Goal: Obtain resource: Download file/media

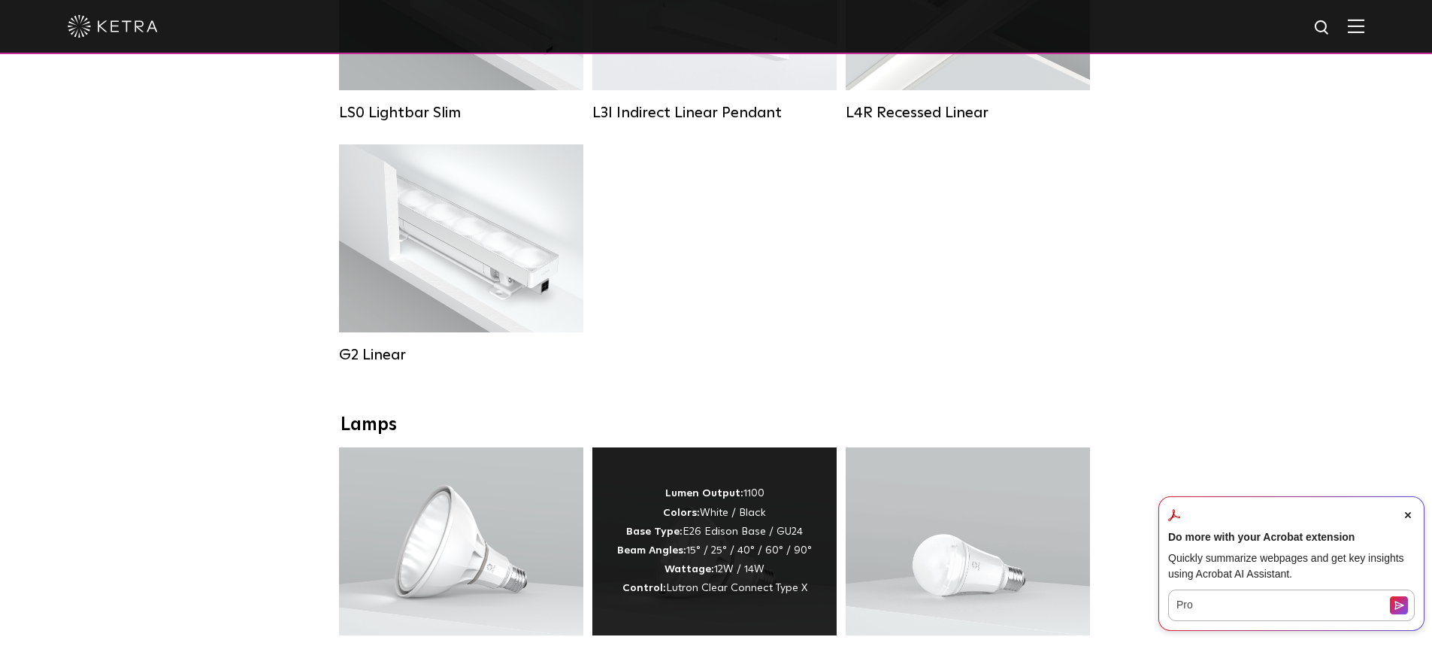
scroll to position [827, 0]
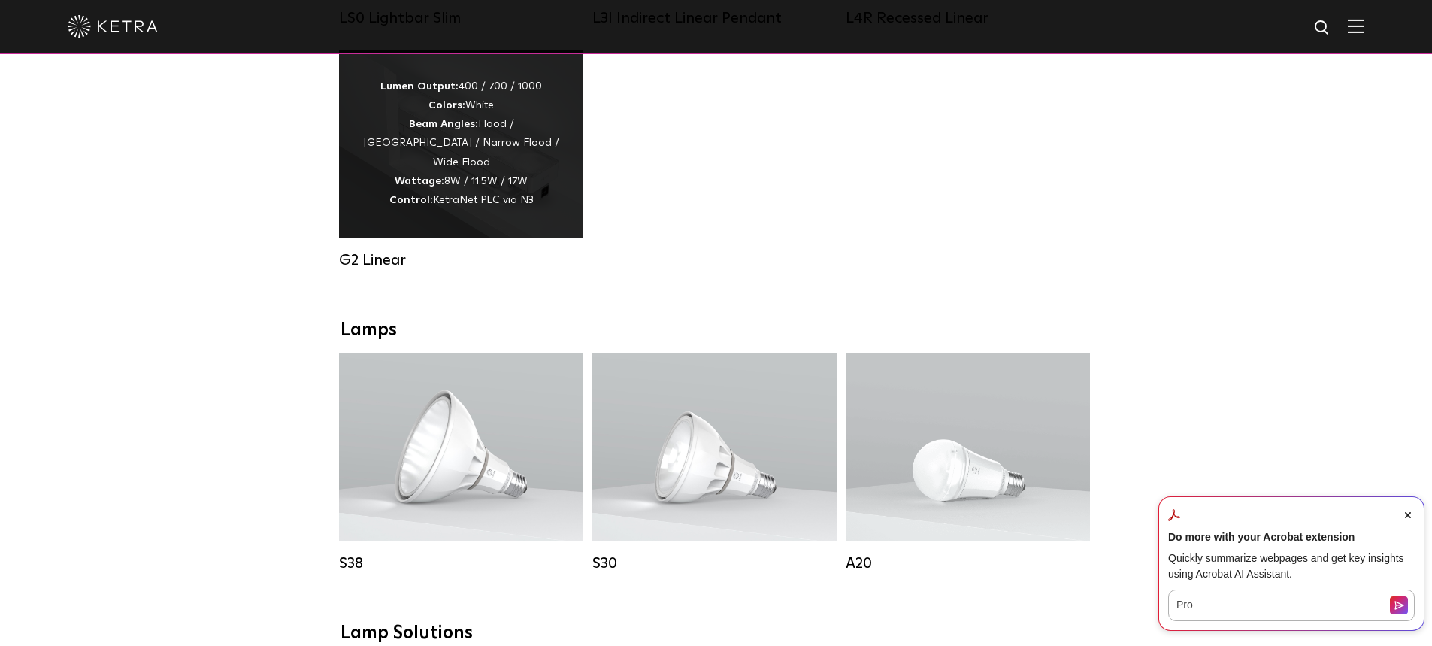
click at [389, 269] on div "G2 Linear" at bounding box center [461, 260] width 244 height 18
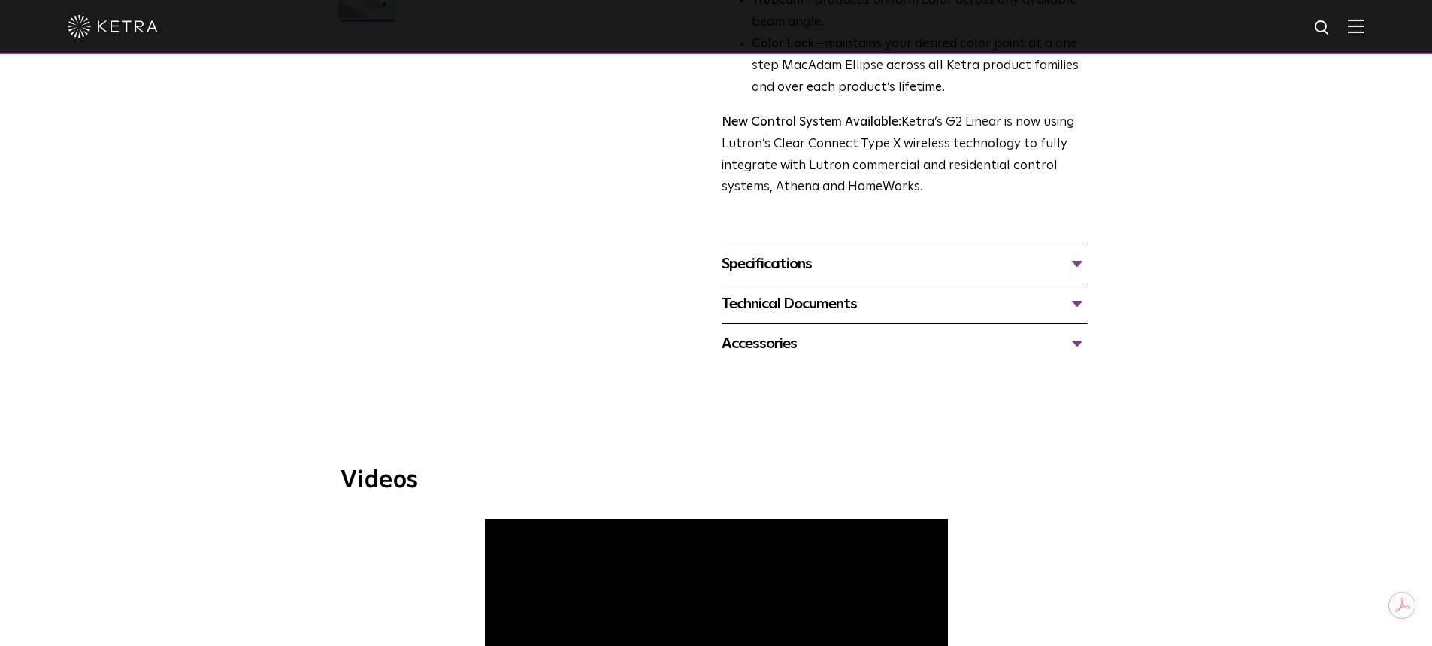
scroll to position [526, 0]
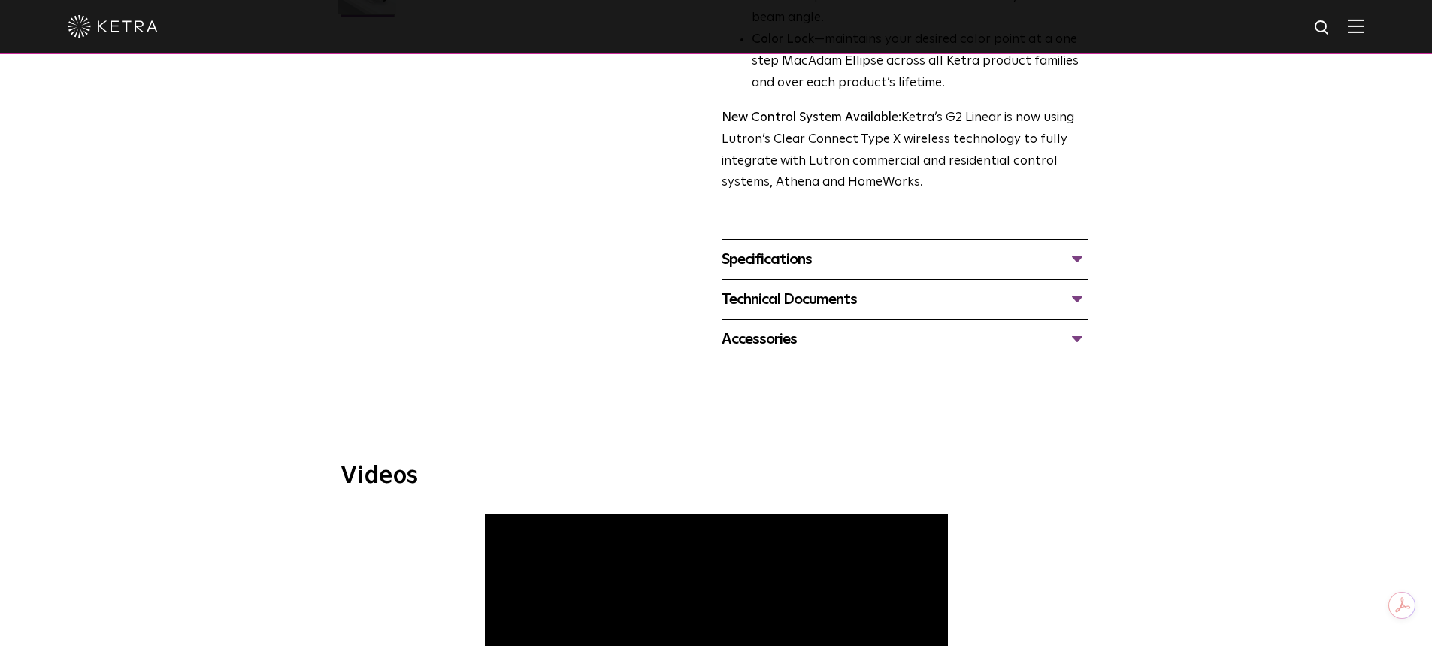
click at [781, 301] on div "Technical Documents" at bounding box center [905, 299] width 366 height 24
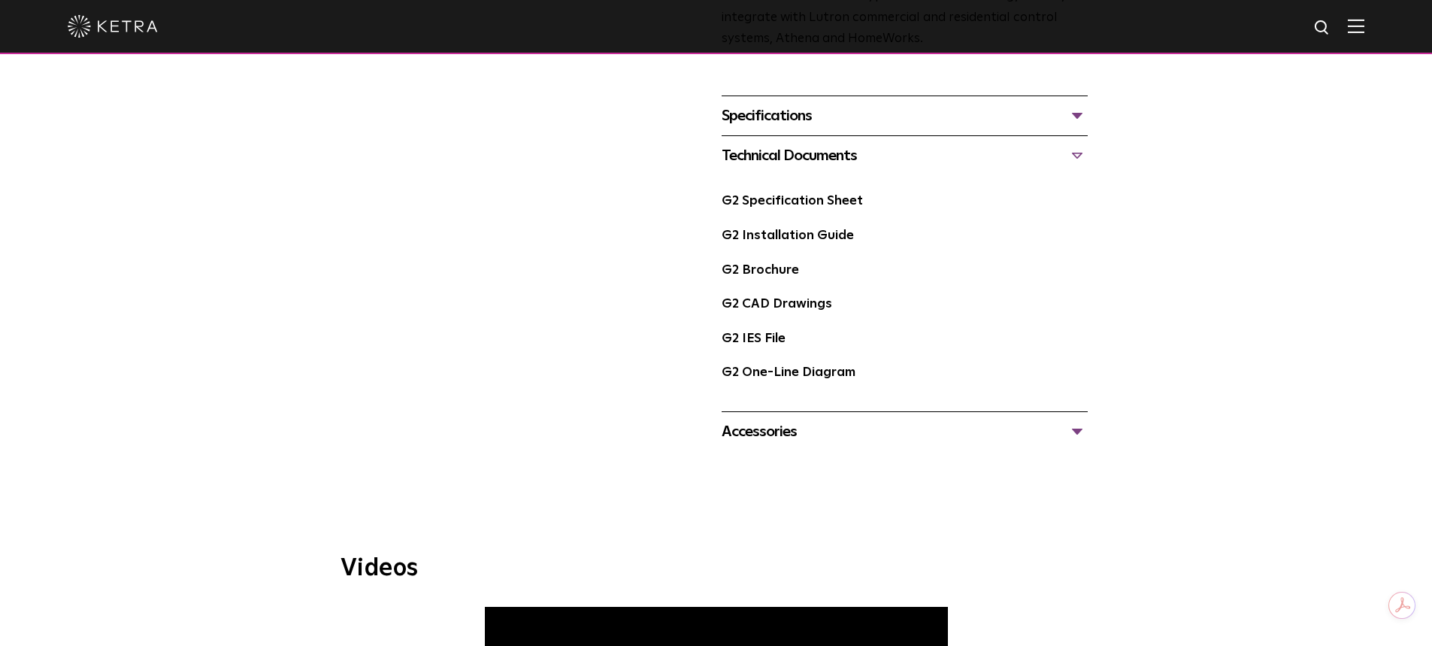
scroll to position [677, 0]
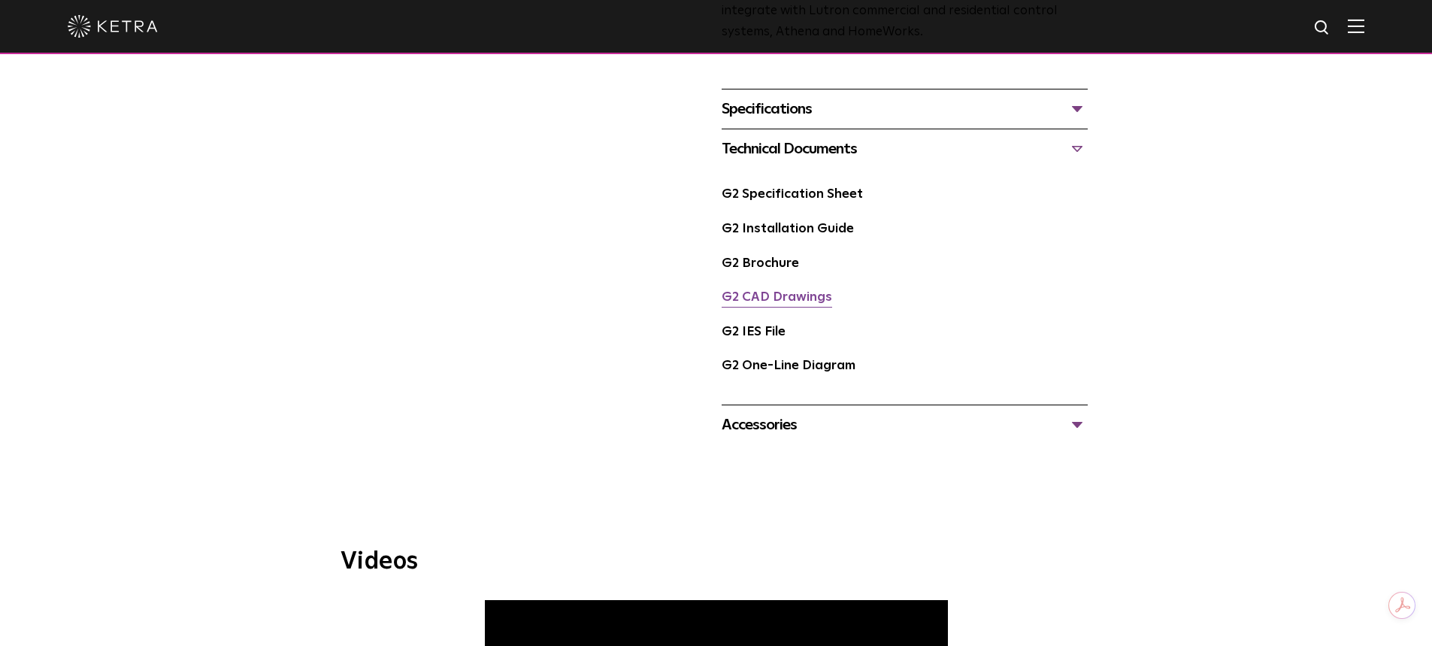
click at [785, 299] on link "G2 CAD Drawings" at bounding box center [777, 297] width 110 height 13
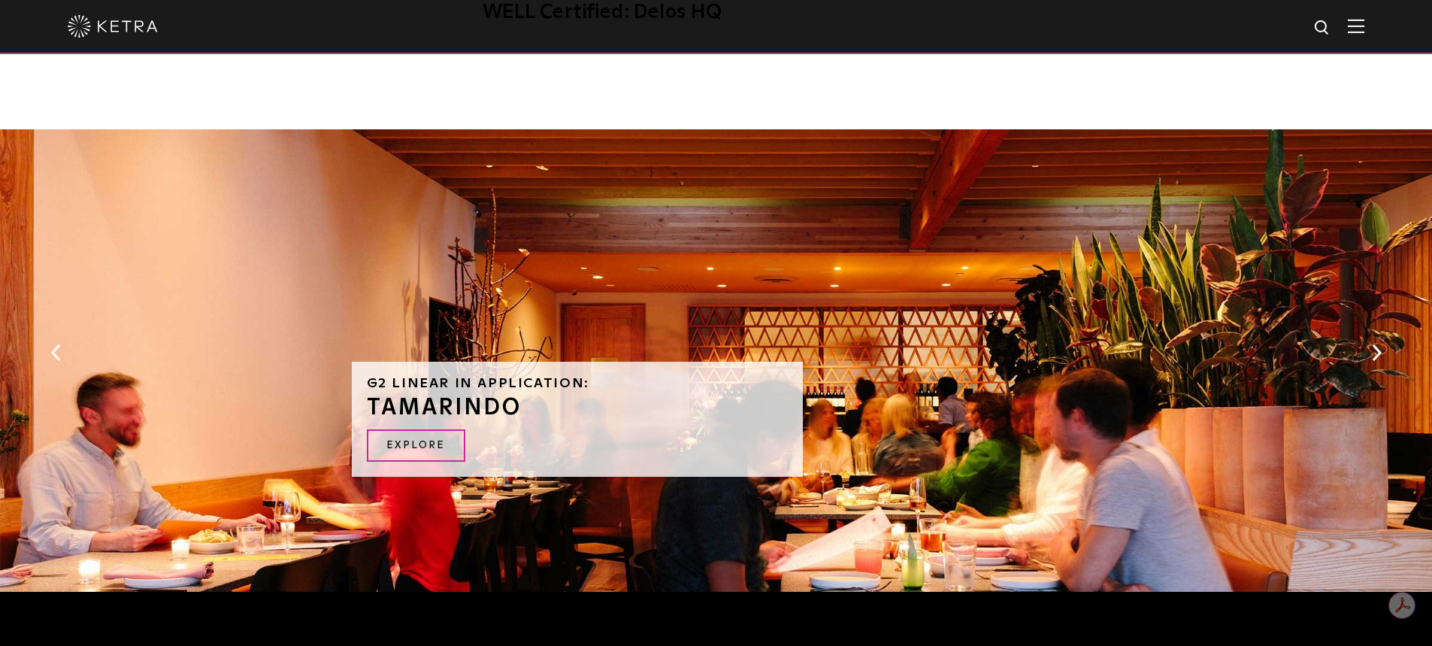
scroll to position [1278, 0]
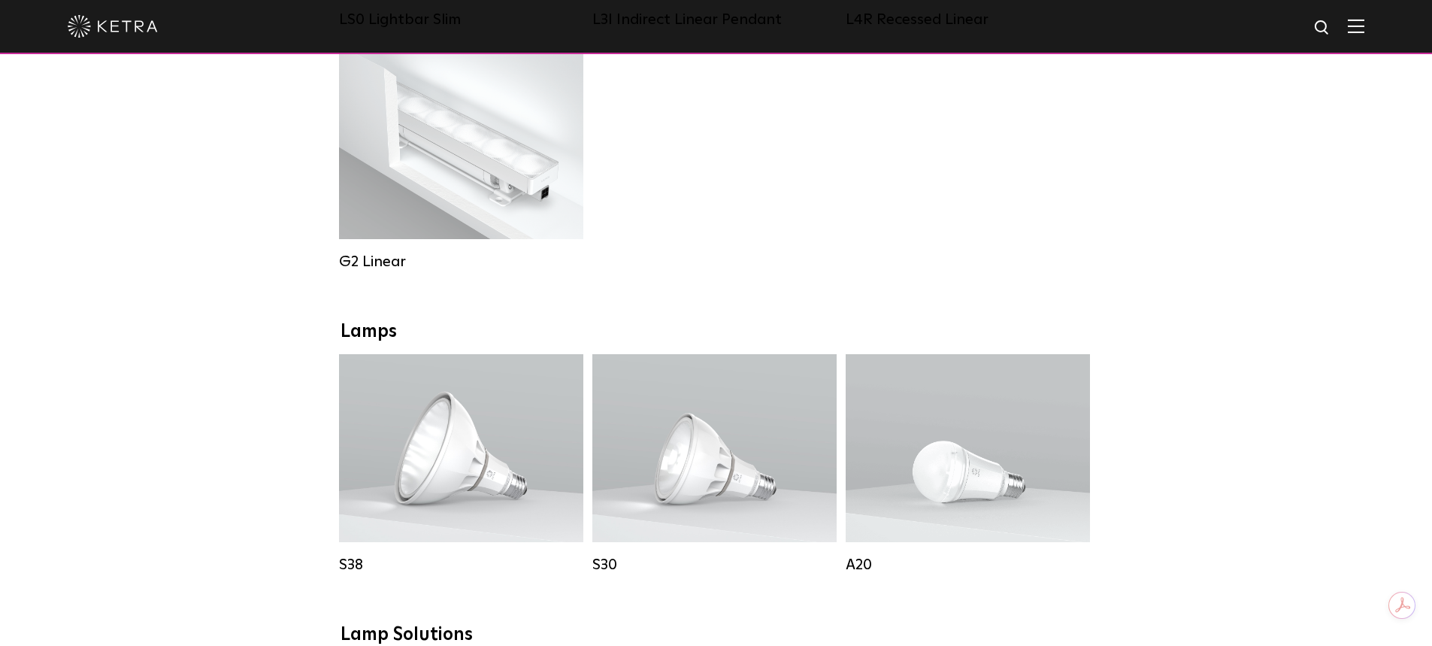
scroll to position [827, 0]
